Goal: Transaction & Acquisition: Purchase product/service

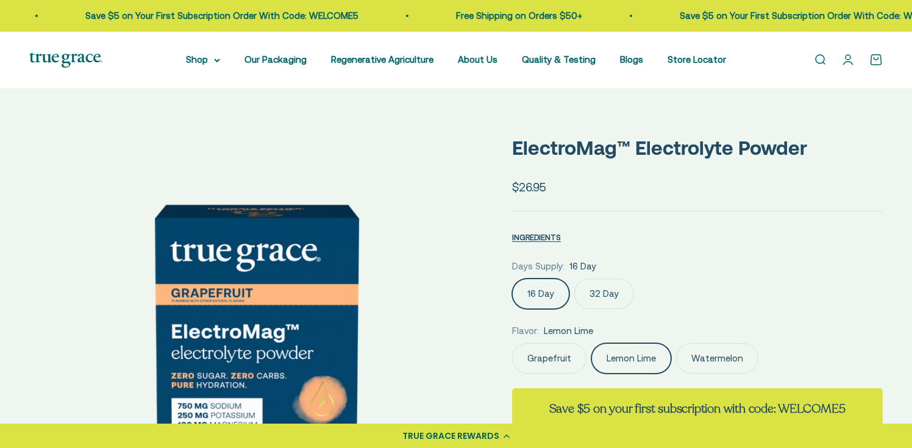
scroll to position [0, 468]
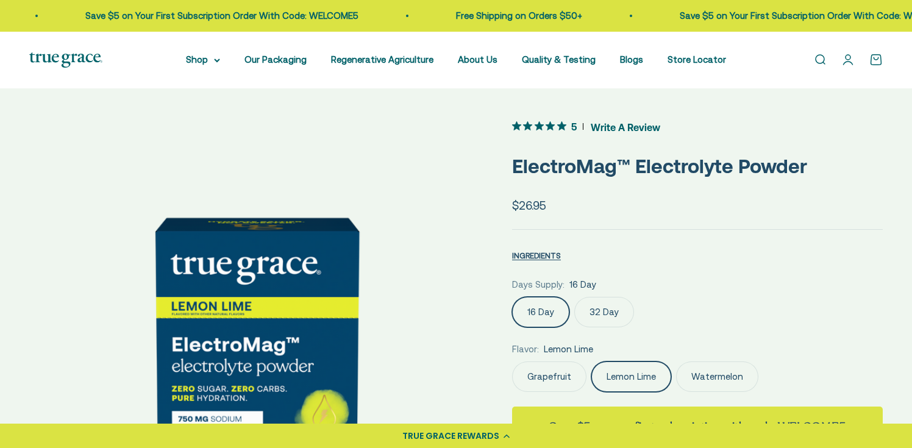
click at [602, 309] on label "32 Day" at bounding box center [604, 312] width 60 height 30
click at [512, 297] on input "32 Day" at bounding box center [512, 296] width 1 height 1
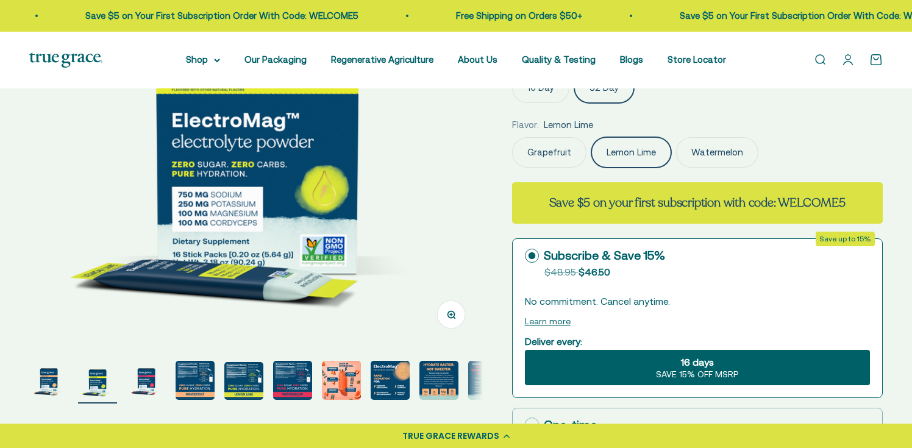
scroll to position [238, 0]
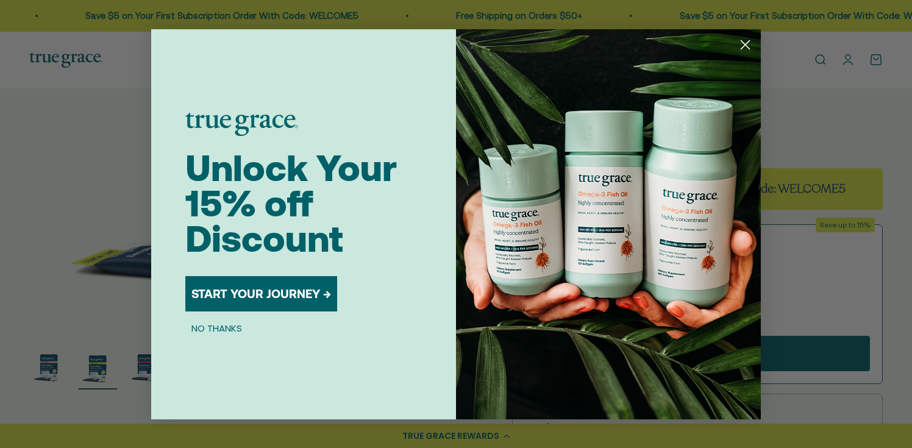
click at [746, 46] on circle "Close dialog" at bounding box center [745, 44] width 20 height 20
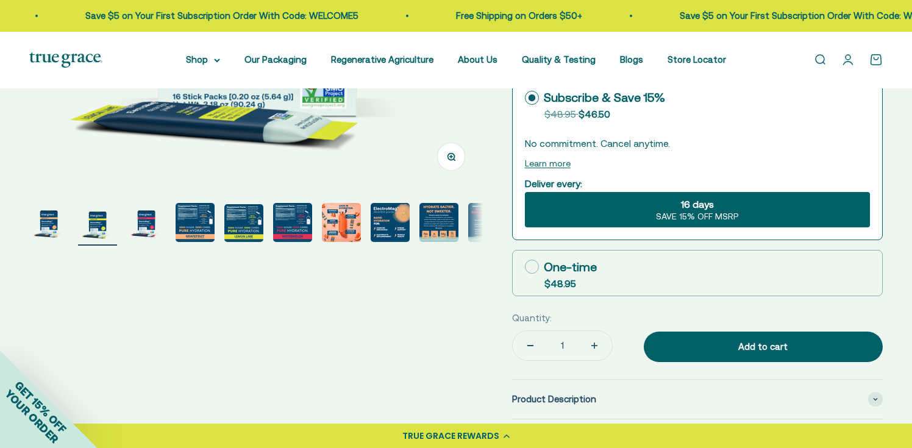
scroll to position [383, 0]
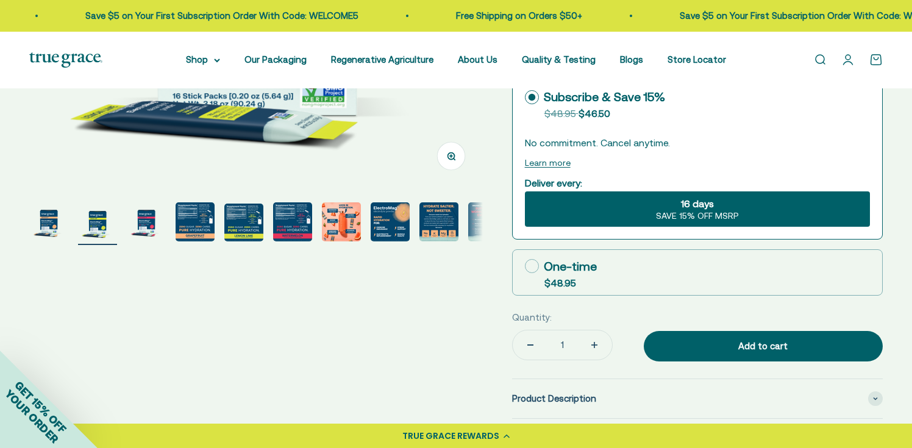
click at [681, 218] on span "SAVE 15% OFF MSRP" at bounding box center [697, 216] width 83 height 11
click at [525, 191] on input "16 days SAVE 15% OFF MSRP" at bounding box center [524, 191] width 1 height 1
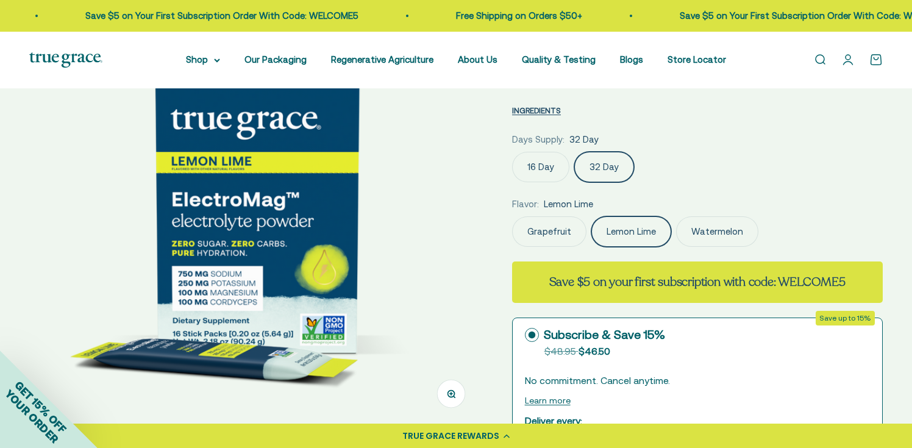
scroll to position [140, 0]
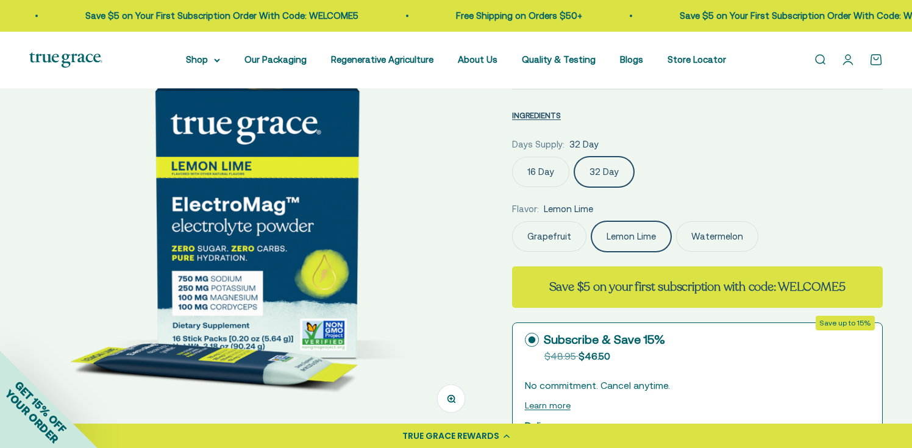
click at [547, 173] on label "16 Day" at bounding box center [540, 172] width 57 height 30
click at [512, 157] on input "16 Day" at bounding box center [512, 156] width 1 height 1
click at [594, 174] on label "32 Day" at bounding box center [604, 172] width 60 height 30
click at [512, 157] on input "32 Day" at bounding box center [512, 156] width 1 height 1
click at [542, 173] on label "16 Day" at bounding box center [540, 172] width 57 height 30
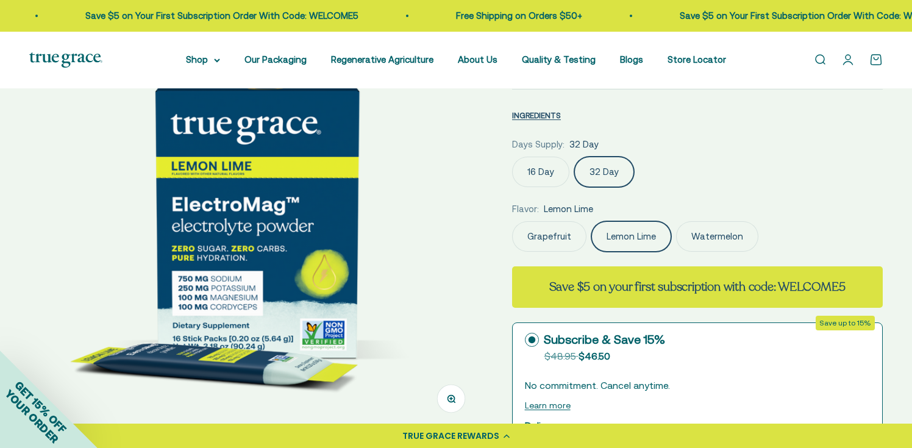
click at [512, 157] on input "16 Day" at bounding box center [512, 156] width 1 height 1
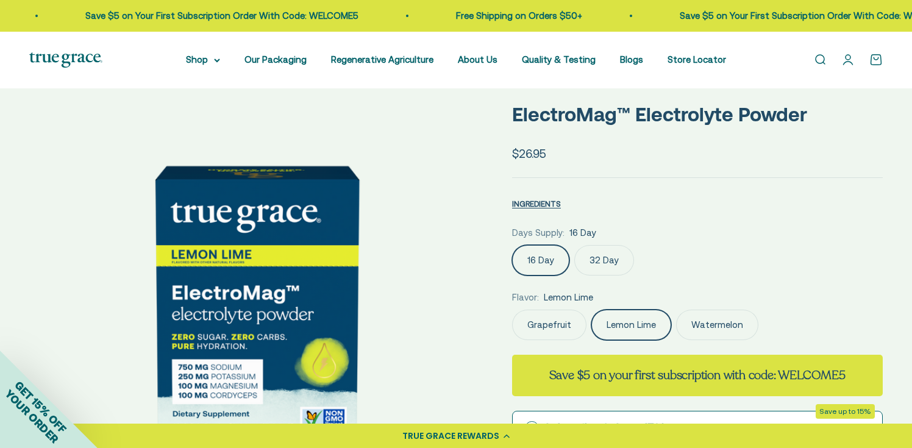
scroll to position [51, 0]
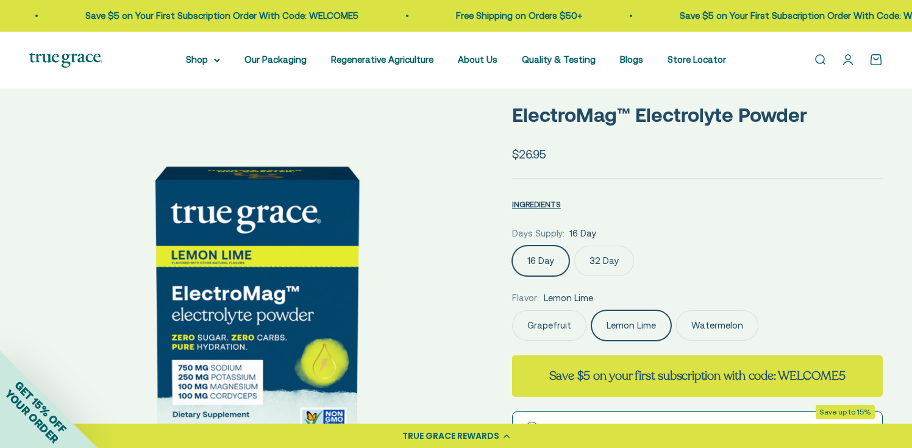
click at [602, 260] on label "32 Day" at bounding box center [604, 261] width 60 height 30
click at [512, 246] on input "32 Day" at bounding box center [512, 245] width 1 height 1
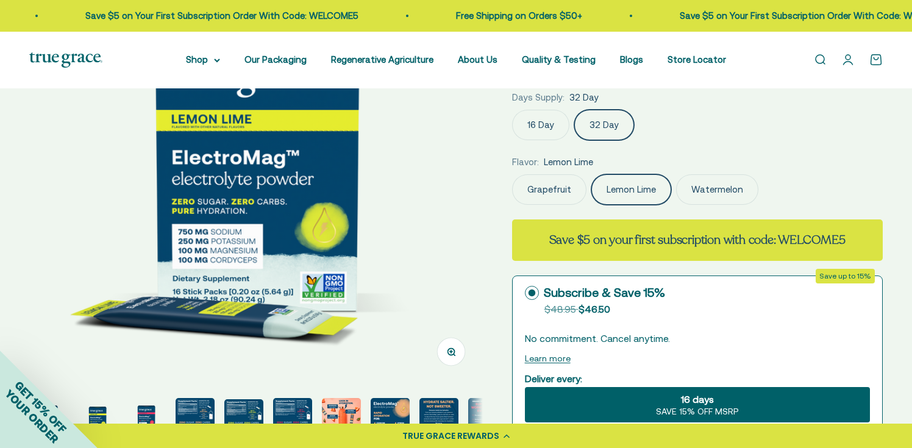
scroll to position [173, 0]
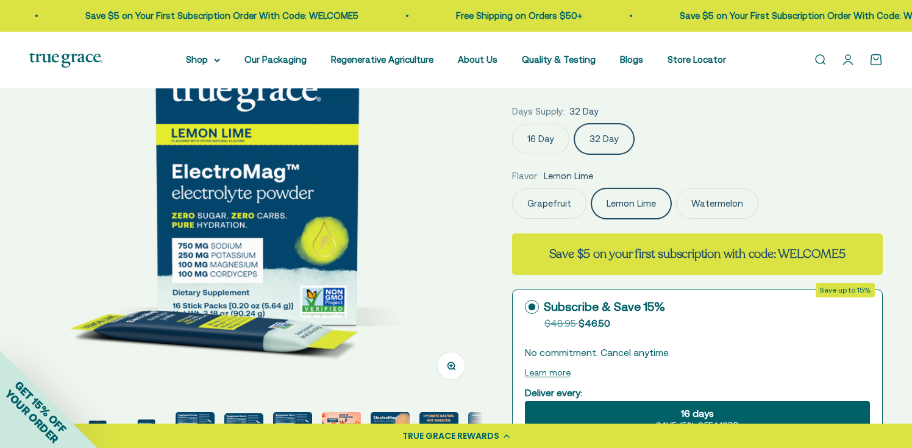
click at [538, 137] on label "16 Day" at bounding box center [540, 139] width 57 height 30
click at [512, 124] on input "16 Day" at bounding box center [512, 123] width 1 height 1
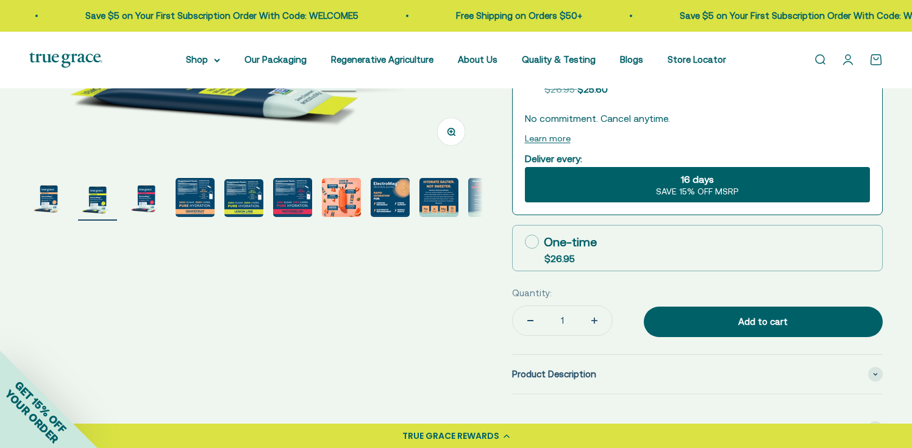
scroll to position [414, 0]
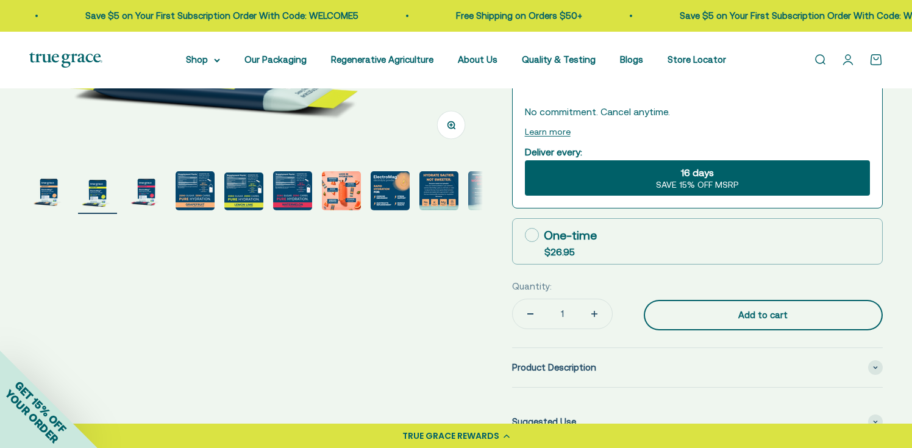
click at [703, 310] on div "Add to cart" at bounding box center [763, 315] width 190 height 15
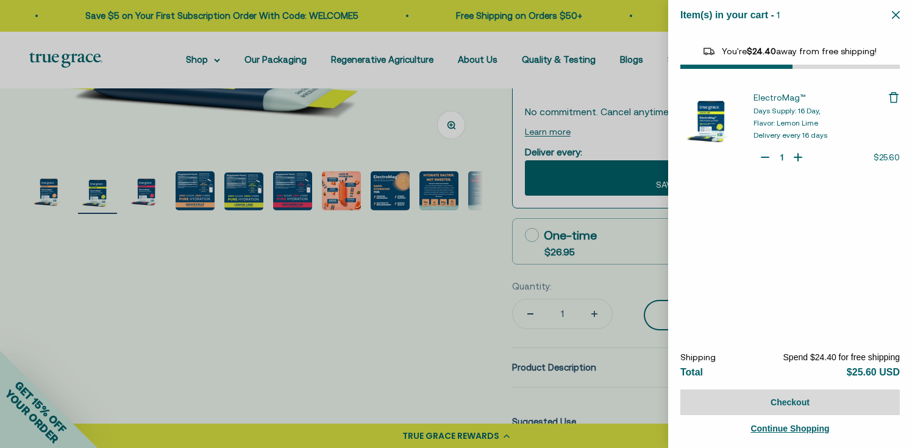
select select "44163639509206"
select select "40055698129088"
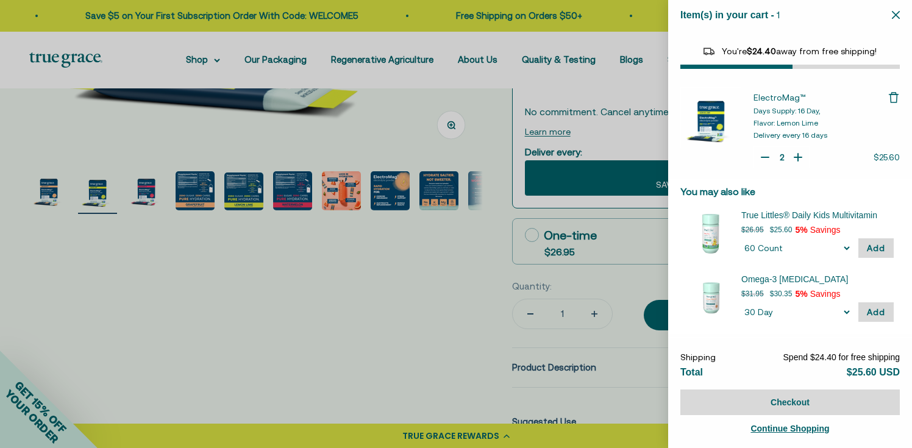
click at [799, 157] on icon "Your Cart" at bounding box center [798, 157] width 7 height 0
type input "1"
click at [767, 158] on icon "Your Cart" at bounding box center [765, 157] width 12 height 12
click at [895, 98] on icon "Remove ElectroMag™" at bounding box center [894, 97] width 12 height 12
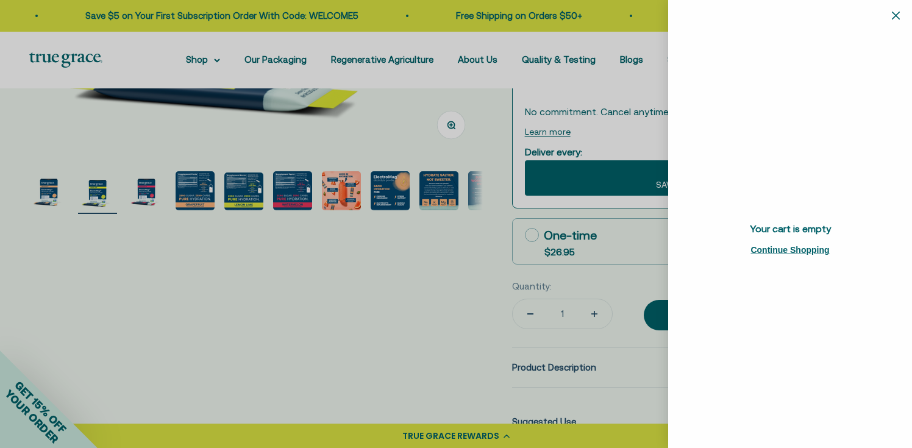
click at [478, 270] on div at bounding box center [456, 224] width 912 height 448
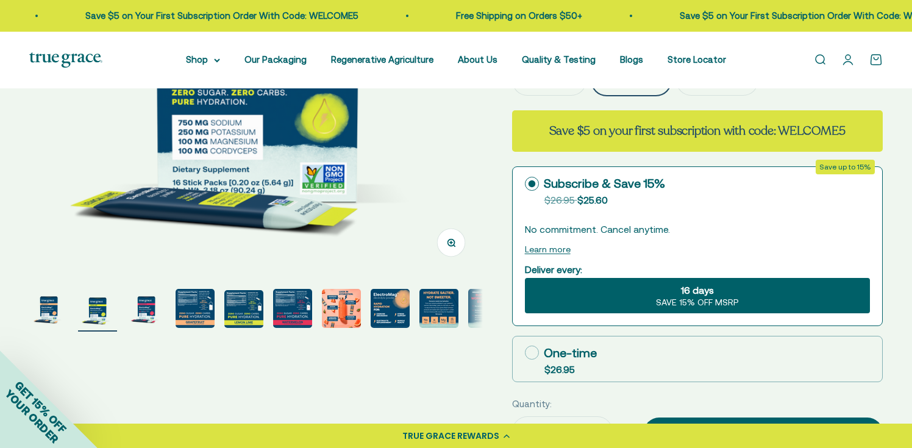
scroll to position [259, 0]
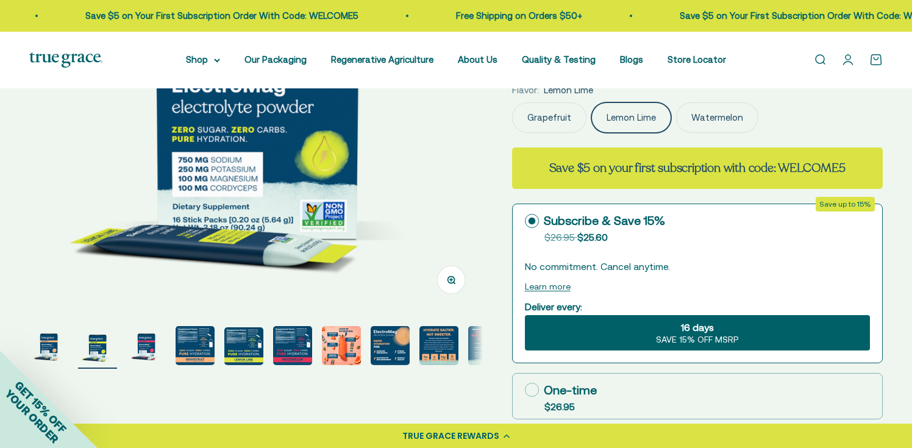
click at [632, 226] on div "Subscribe & Save 15%" at bounding box center [595, 221] width 140 height 18
click at [525, 221] on input "Subscribe & Save 15% Original price strikethrough: $26.95 , Discounted price: $…" at bounding box center [524, 221] width 1 height 1
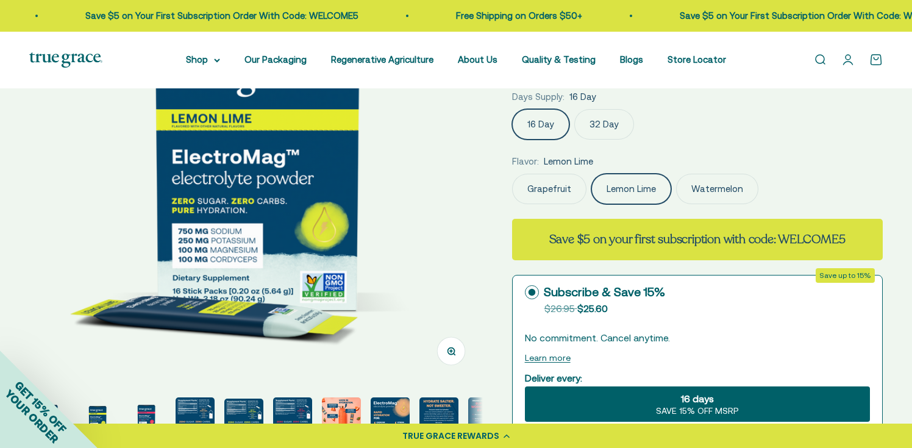
scroll to position [186, 0]
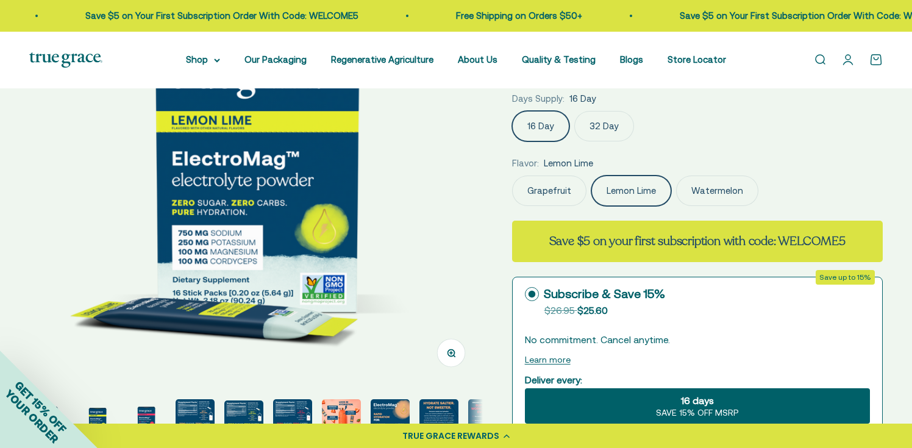
click at [609, 130] on label "32 Day" at bounding box center [604, 126] width 60 height 30
click at [512, 111] on input "32 Day" at bounding box center [512, 110] width 1 height 1
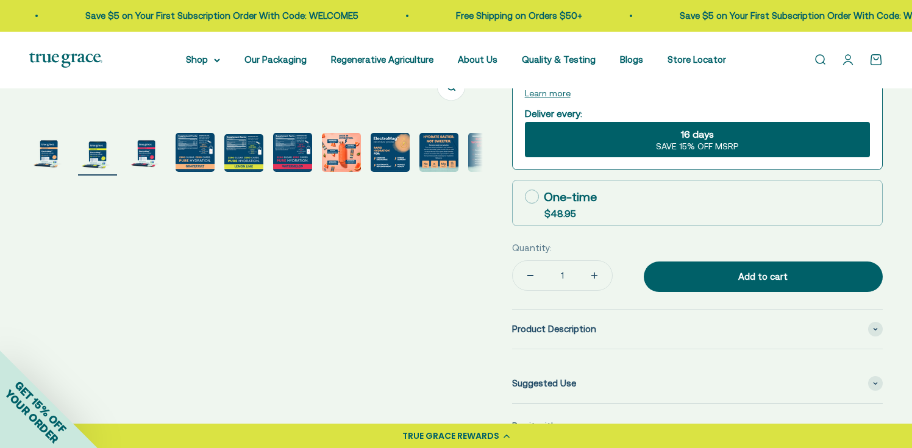
scroll to position [453, 0]
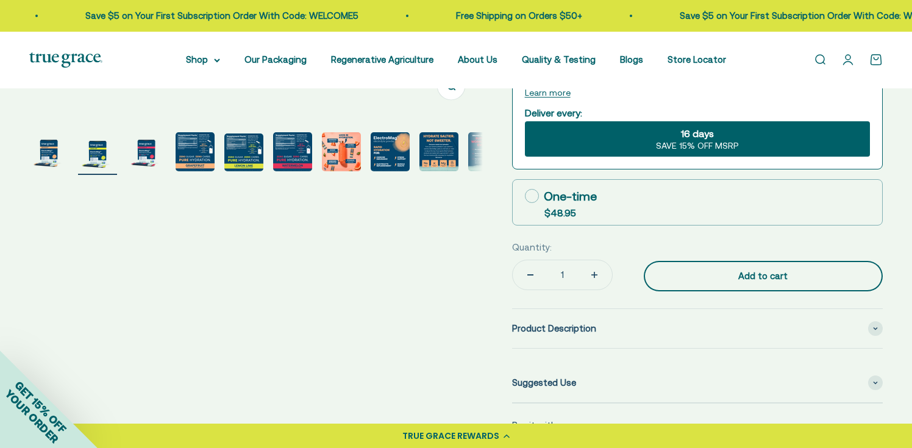
click at [688, 274] on div "Add to cart" at bounding box center [763, 276] width 190 height 15
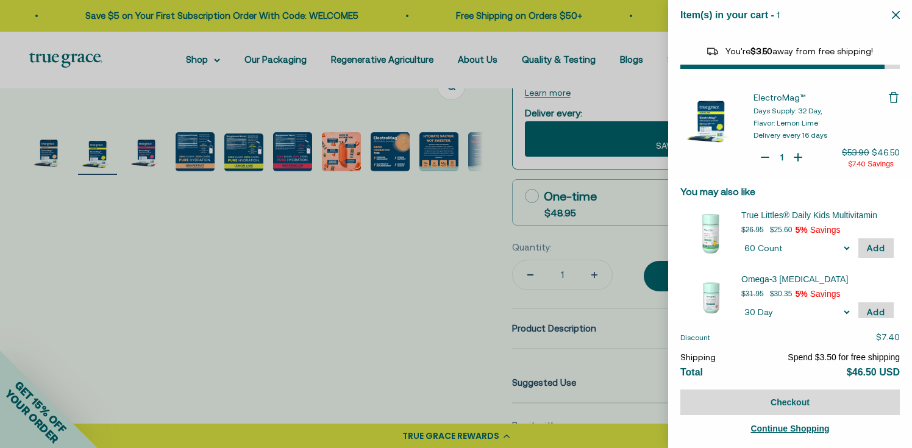
click at [455, 277] on div at bounding box center [456, 224] width 912 height 448
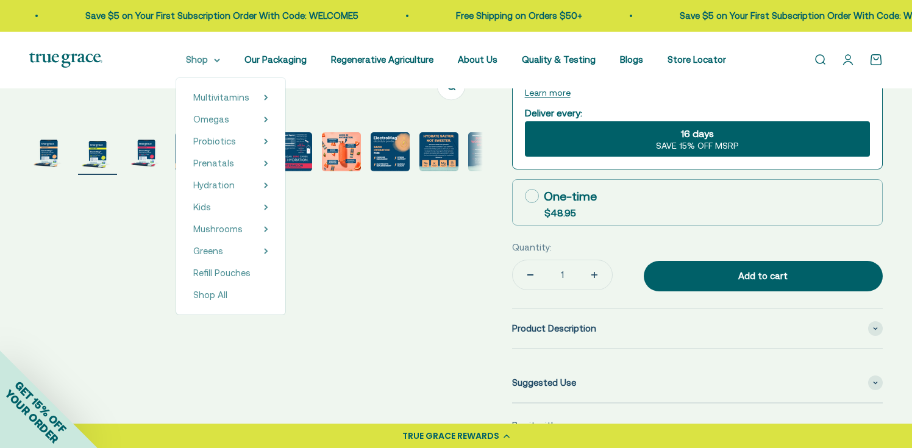
click at [220, 66] on summary "Shop" at bounding box center [203, 59] width 34 height 15
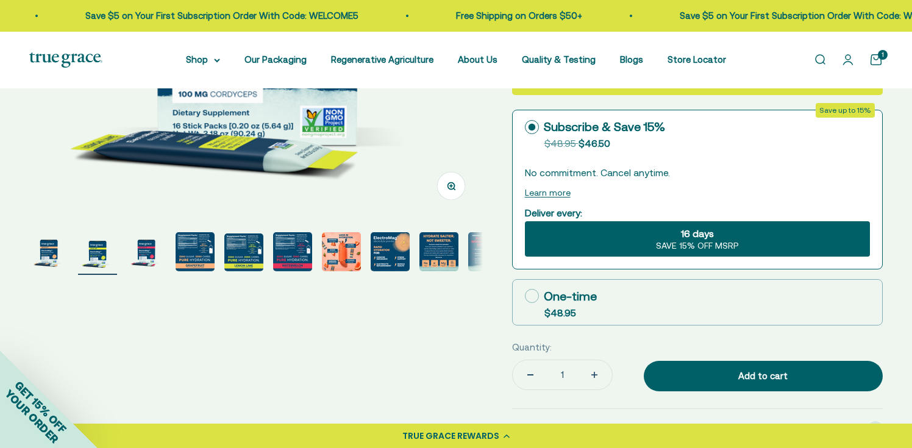
scroll to position [354, 0]
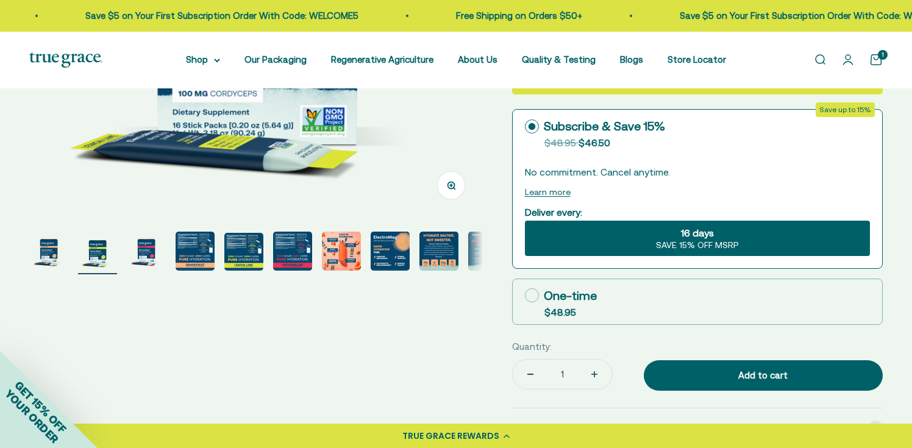
click at [839, 109] on span "Save up to 15%" at bounding box center [845, 109] width 59 height 15
click at [721, 232] on div "16 days SAVE 15% OFF MSRP" at bounding box center [697, 238] width 345 height 35
click at [525, 221] on input "16 days SAVE 15% OFF MSRP" at bounding box center [524, 220] width 1 height 1
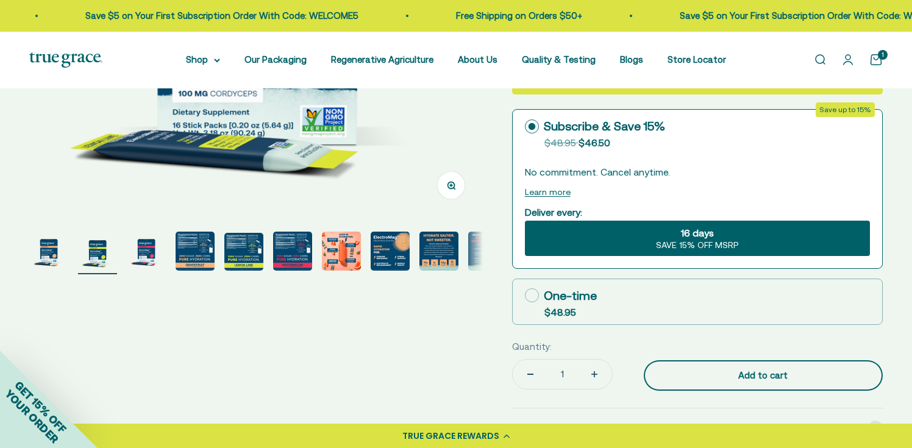
click at [702, 382] on div "Add to cart" at bounding box center [763, 375] width 190 height 15
type input "2"
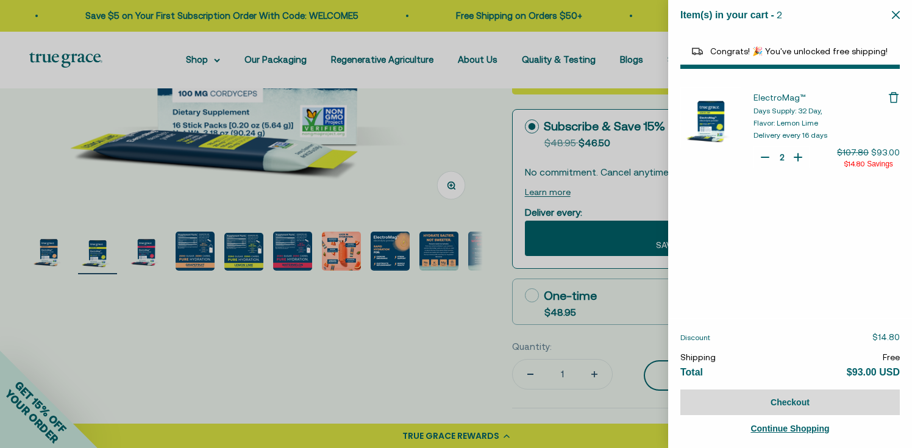
select select "44163639509206"
select select "40055698129088"
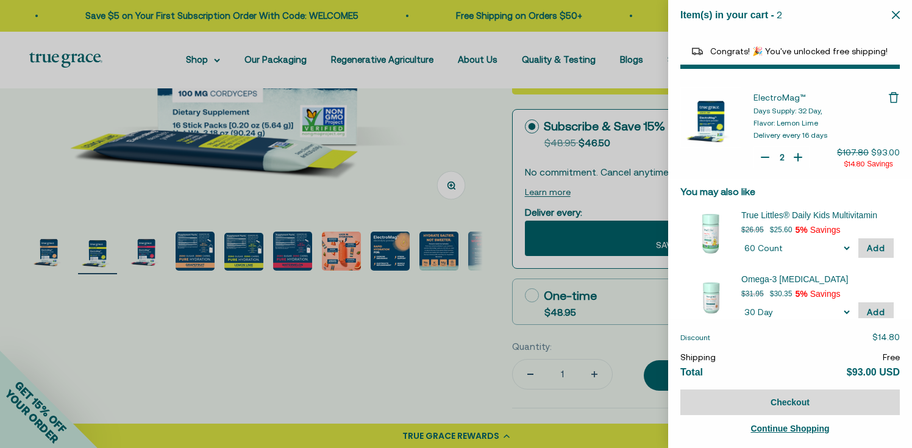
type input "1"
click at [763, 158] on icon "Your Cart" at bounding box center [765, 157] width 12 height 12
click at [896, 16] on icon "Close" at bounding box center [896, 15] width 8 height 8
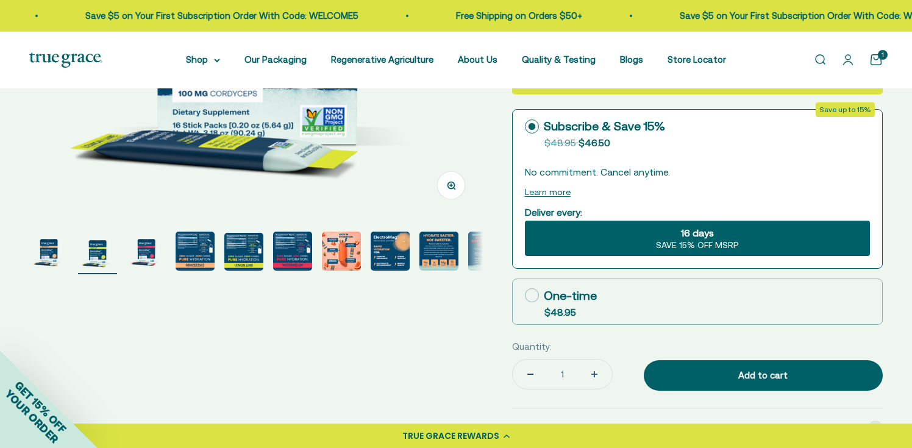
click at [533, 299] on icon at bounding box center [532, 295] width 14 height 14
click at [525, 296] on input "One-time $48.95" at bounding box center [524, 295] width 1 height 1
radio input "true"
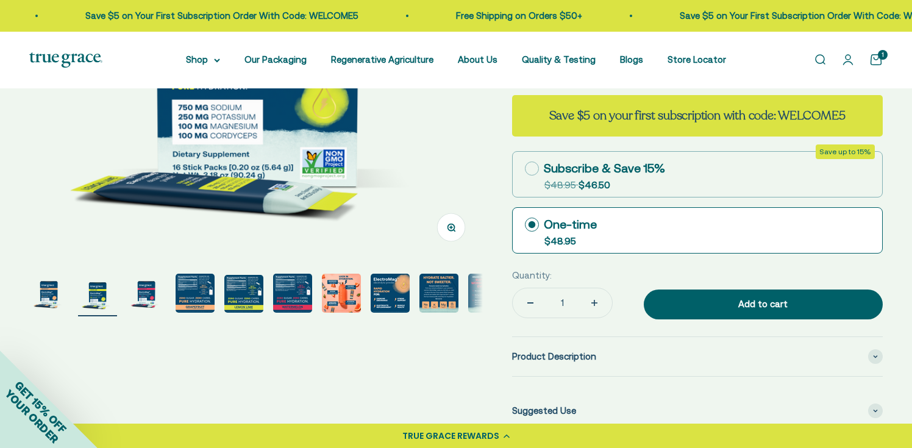
scroll to position [316, 0]
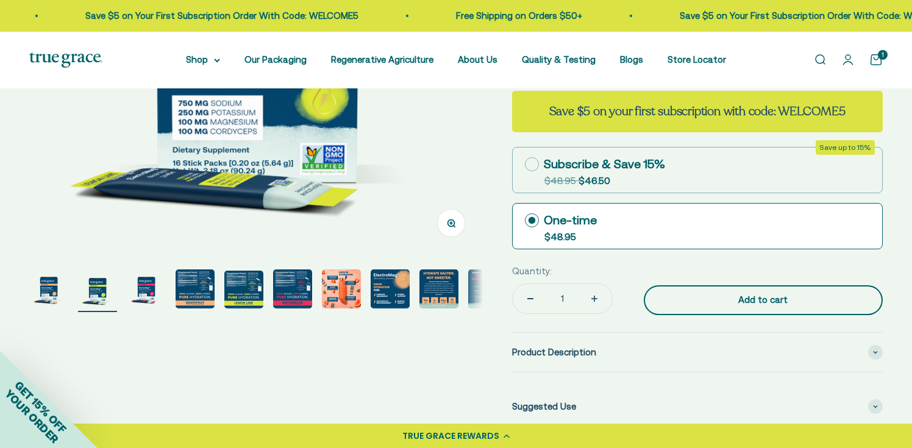
click at [679, 302] on div "Add to cart" at bounding box center [763, 300] width 190 height 15
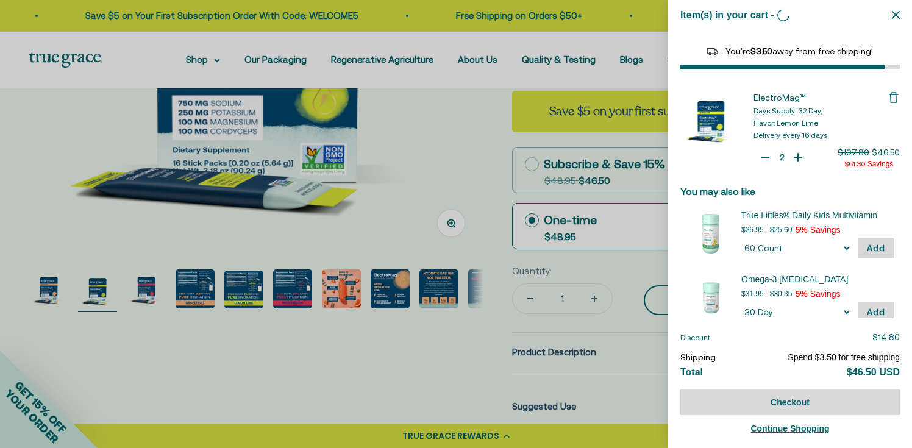
type input "1"
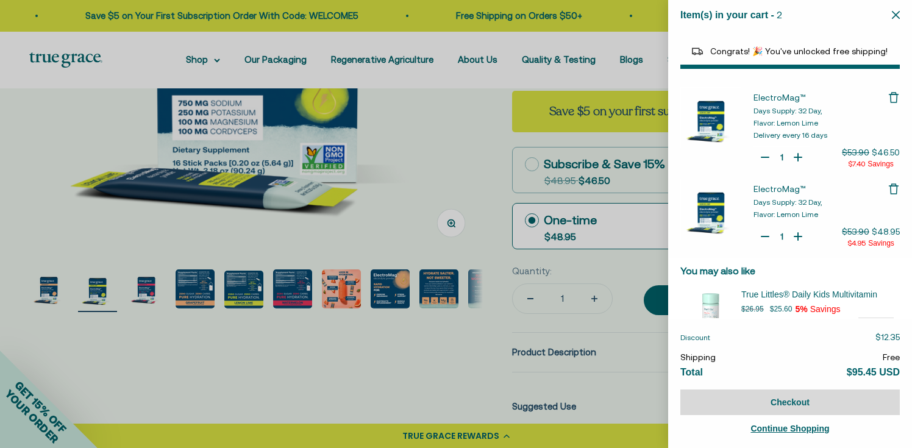
click at [894, 96] on icon "Remove ElectroMag™" at bounding box center [894, 97] width 12 height 12
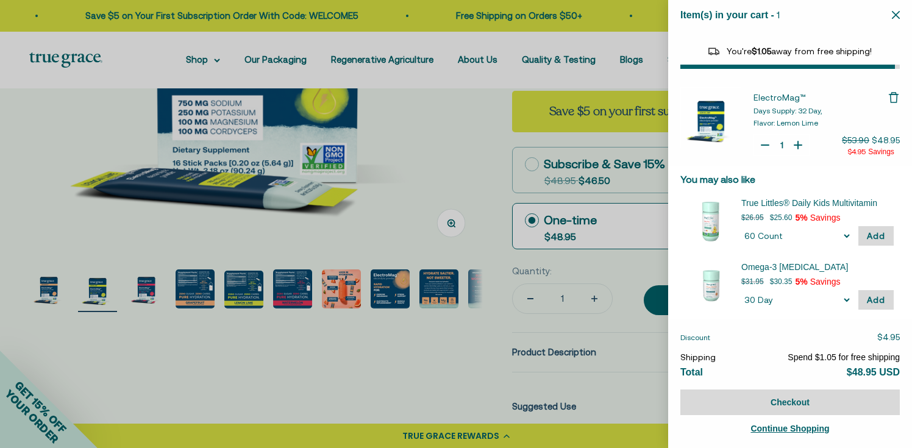
click at [479, 147] on div at bounding box center [456, 224] width 912 height 448
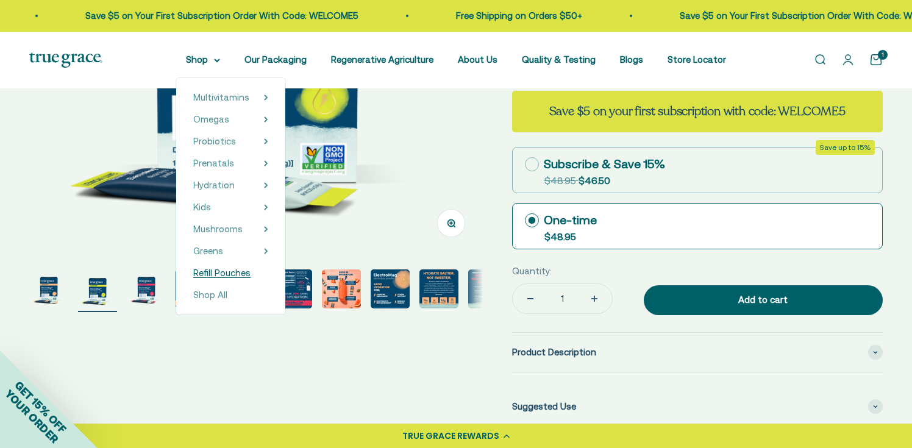
click at [214, 271] on span "Refill Pouches" at bounding box center [221, 273] width 57 height 10
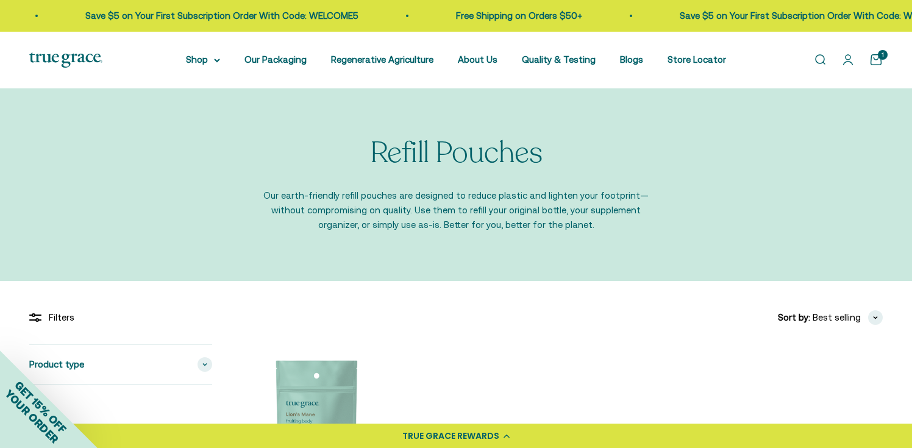
click at [851, 62] on link "Open account page" at bounding box center [848, 59] width 13 height 13
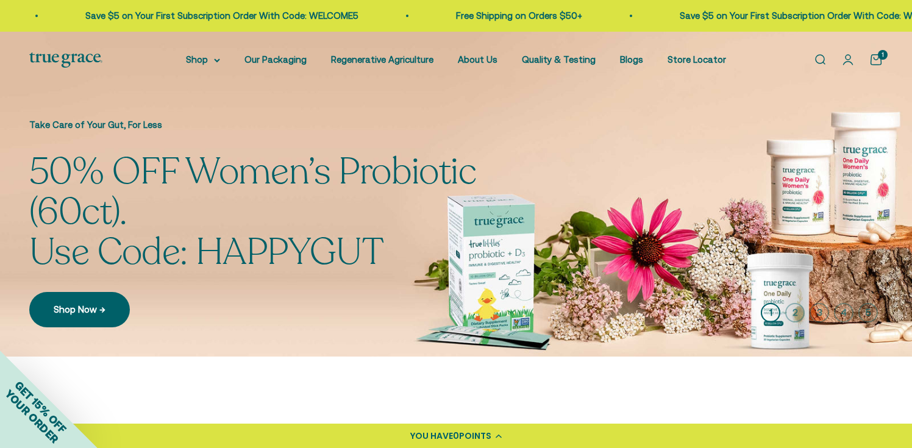
click at [883, 62] on link "Open cart 1" at bounding box center [876, 59] width 13 height 13
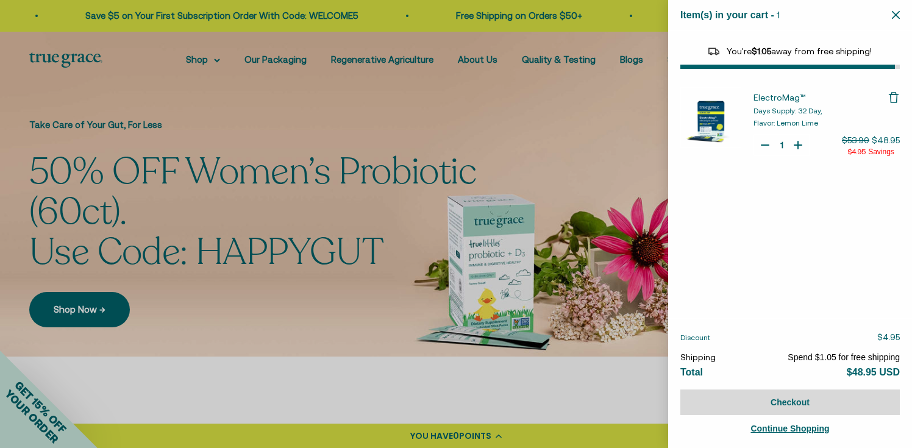
select select "44163639509206"
select select "40055698129088"
